Goal: Navigation & Orientation: Find specific page/section

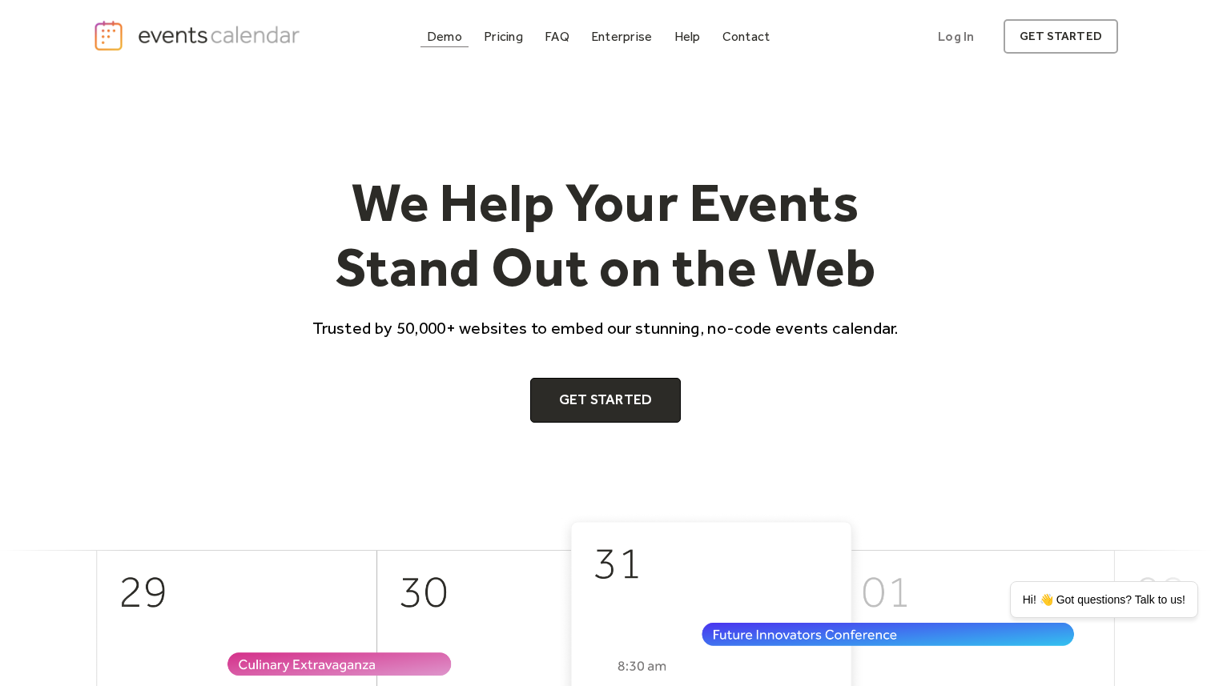
click at [444, 38] on div "Demo" at bounding box center [444, 36] width 35 height 9
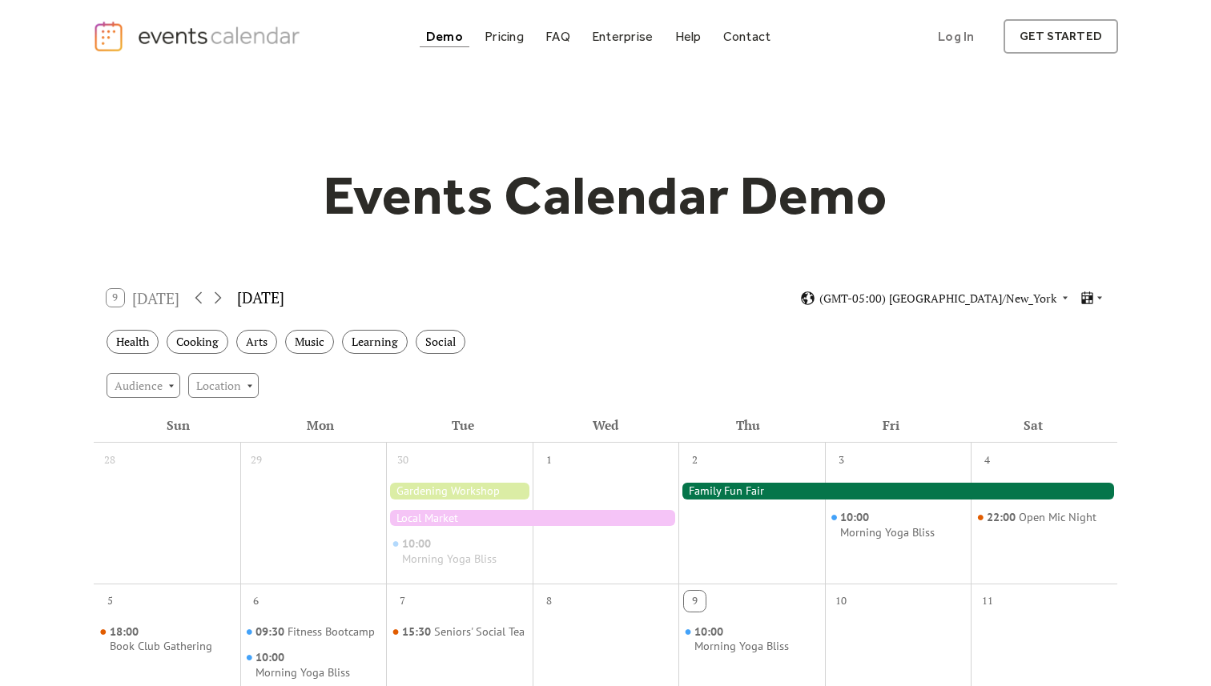
click at [220, 355] on div "Health Cooking Arts Music Learning Social" at bounding box center [606, 342] width 1024 height 44
click at [513, 38] on div "Pricing" at bounding box center [504, 36] width 39 height 9
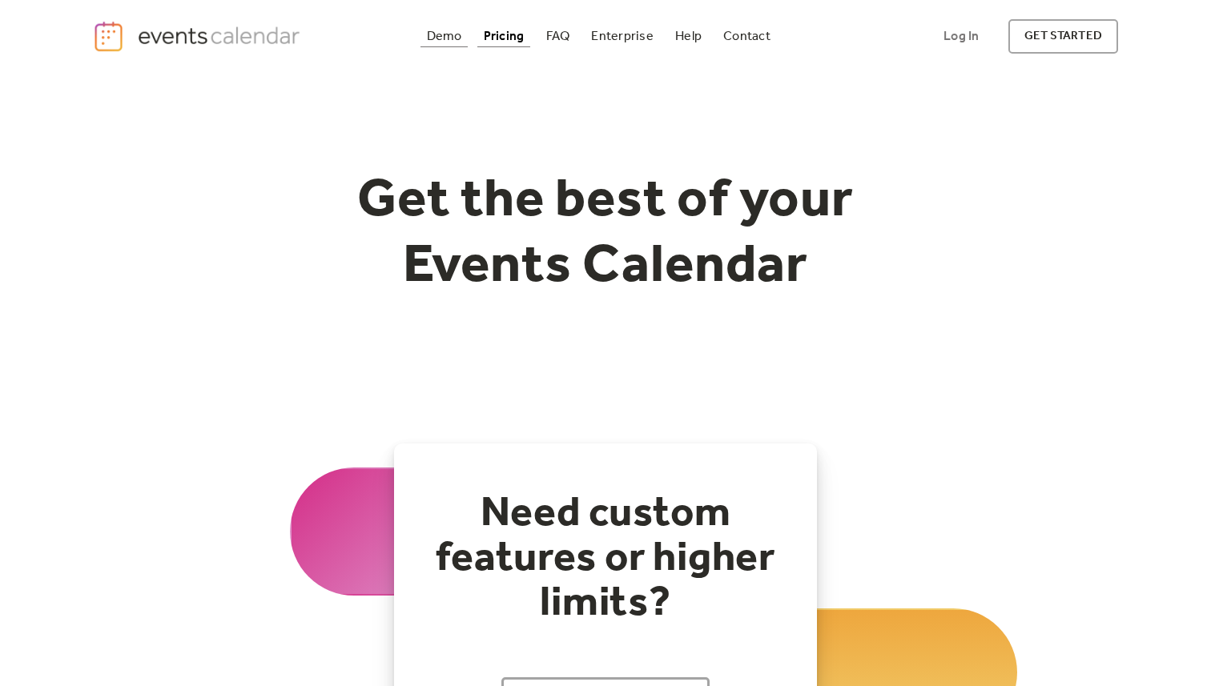
click at [443, 41] on div "Demo" at bounding box center [444, 36] width 35 height 9
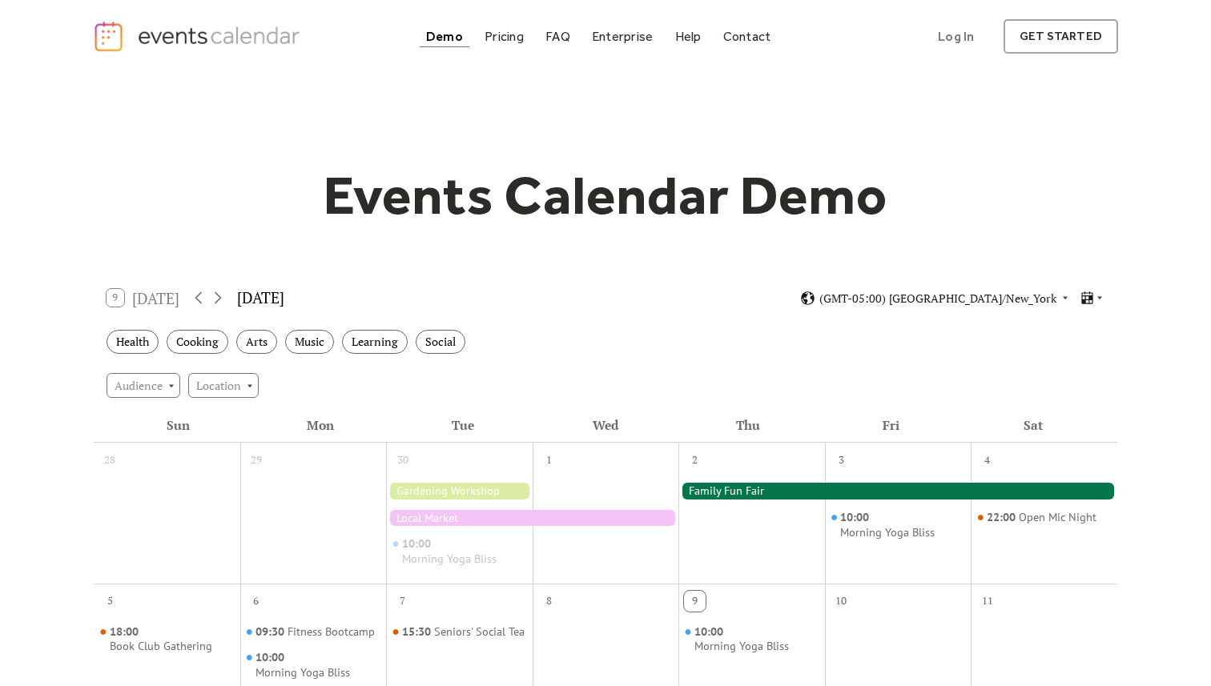
click at [244, 44] on img "home" at bounding box center [198, 36] width 211 height 33
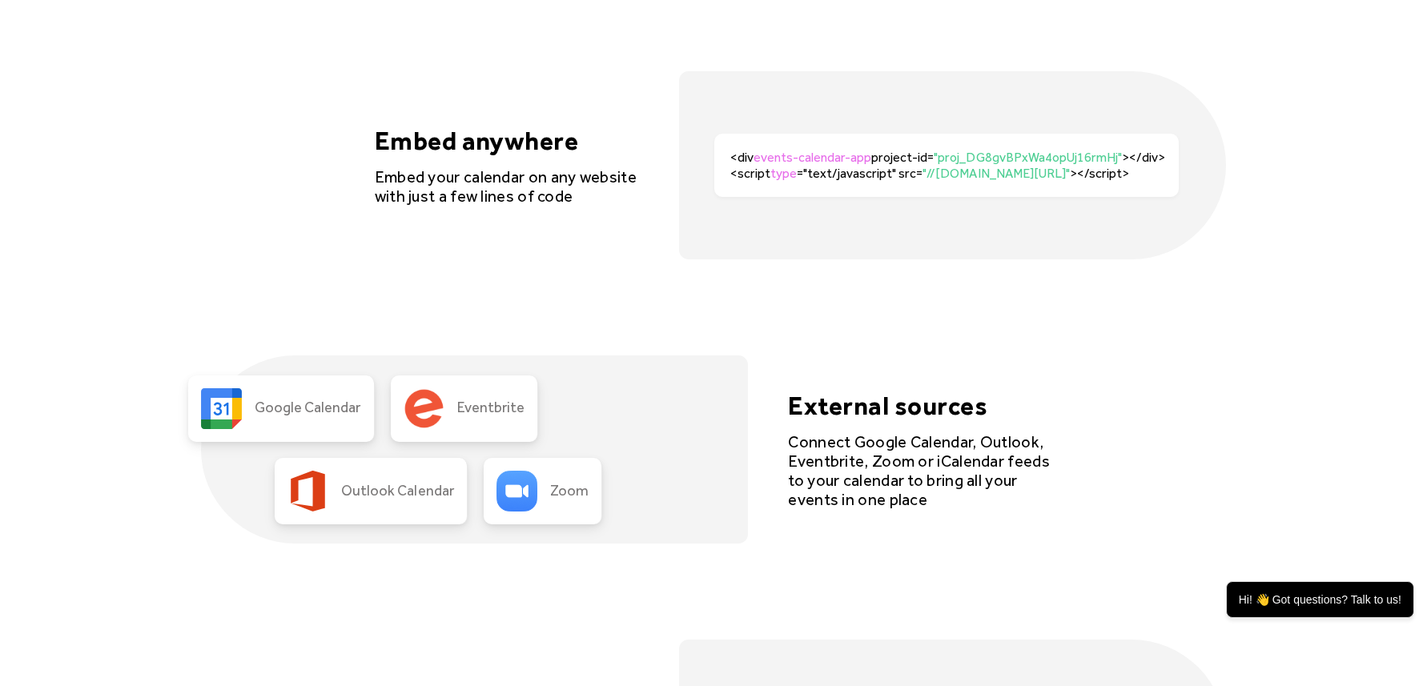
scroll to position [3384, 0]
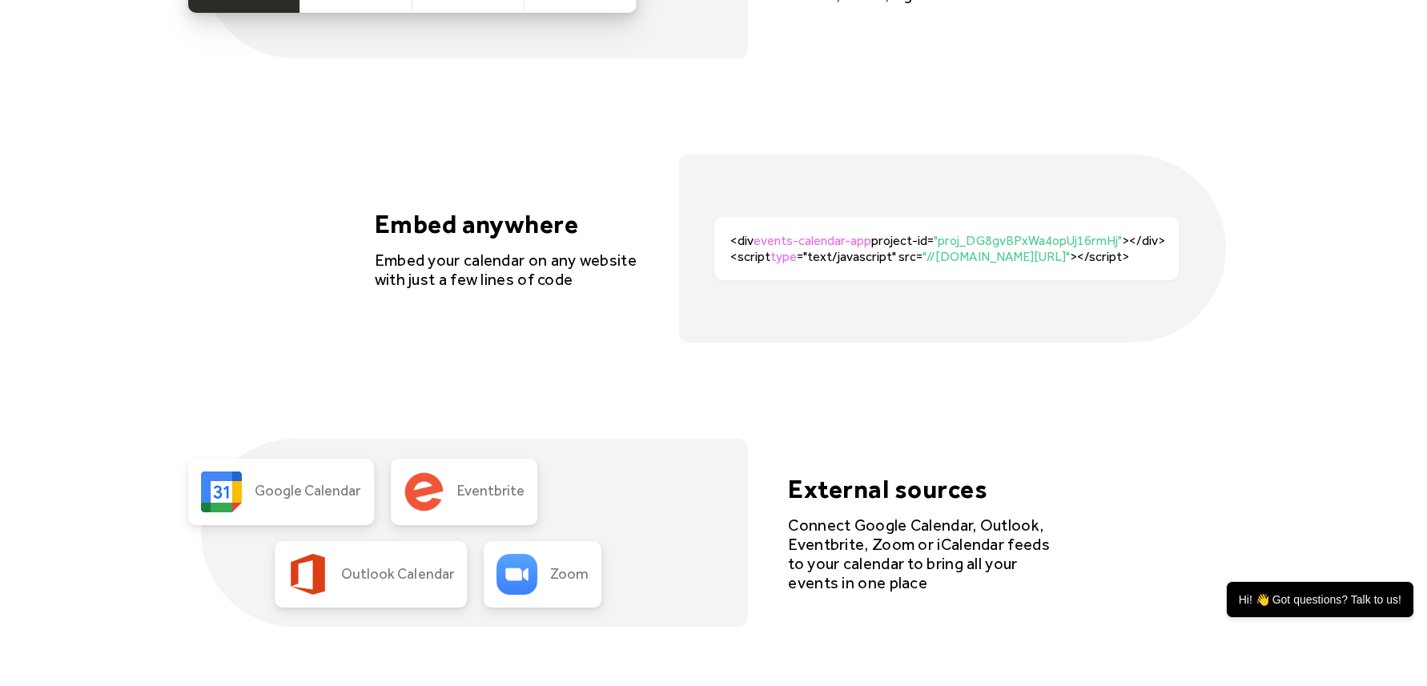
click at [468, 313] on div "Embed anywhere Embed your calendar on any website with just a few lines of code…" at bounding box center [713, 249] width 1025 height 188
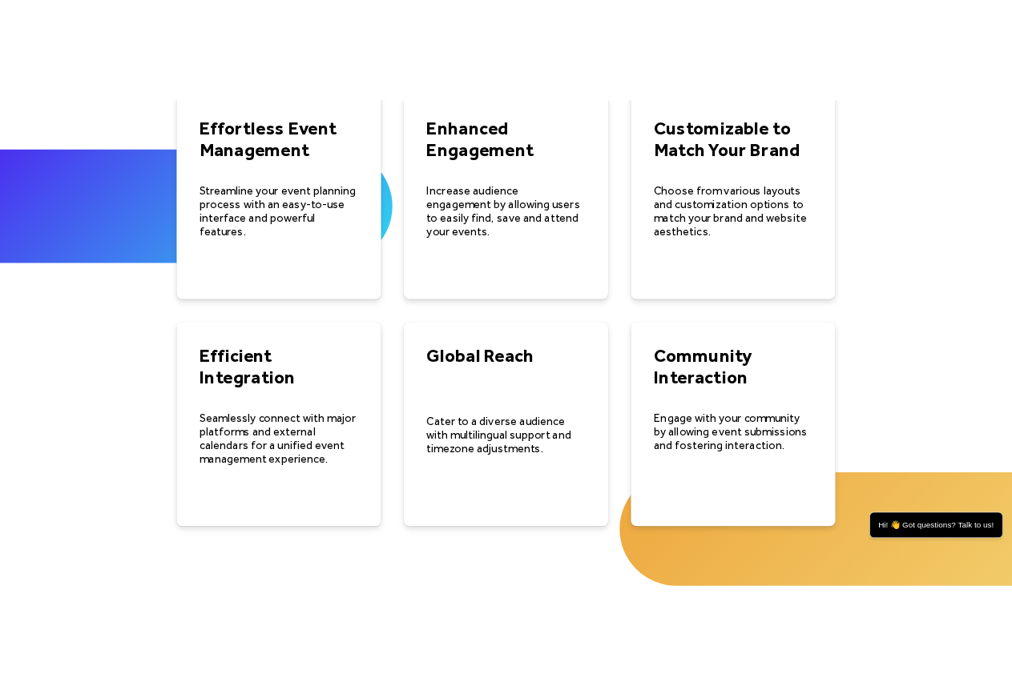
scroll to position [2369, 0]
